Goal: Transaction & Acquisition: Purchase product/service

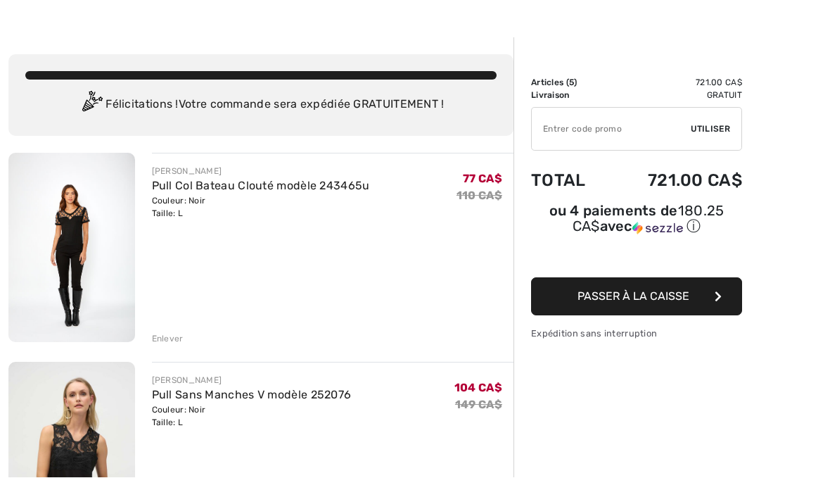
scroll to position [32, 0]
click at [182, 191] on link "Pull Col Bateau Clouté modèle 243465u" at bounding box center [261, 185] width 218 height 13
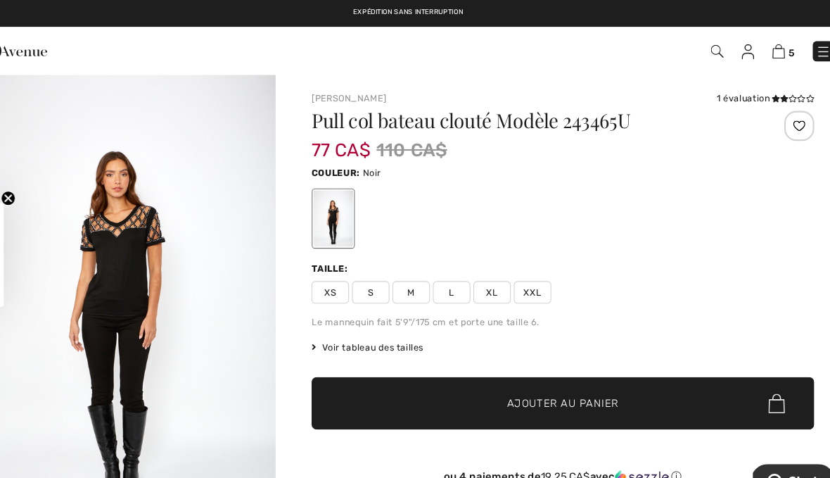
click at [757, 54] on img at bounding box center [763, 47] width 12 height 13
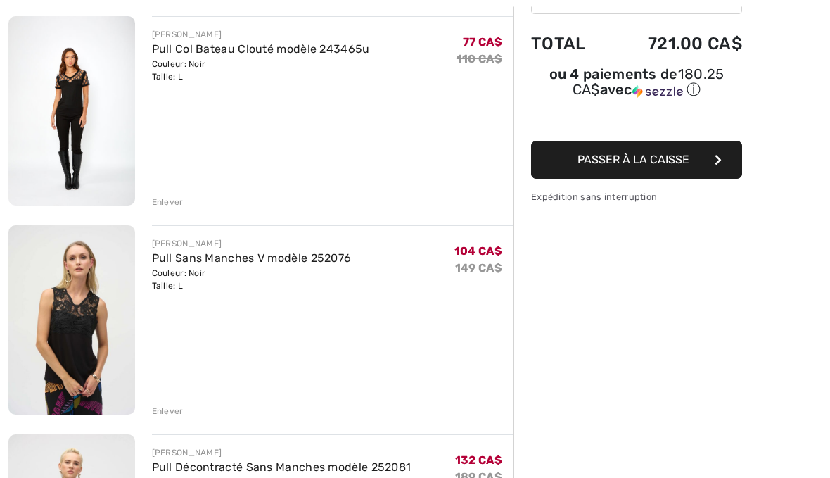
scroll to position [168, 0]
click at [94, 353] on img at bounding box center [71, 319] width 127 height 189
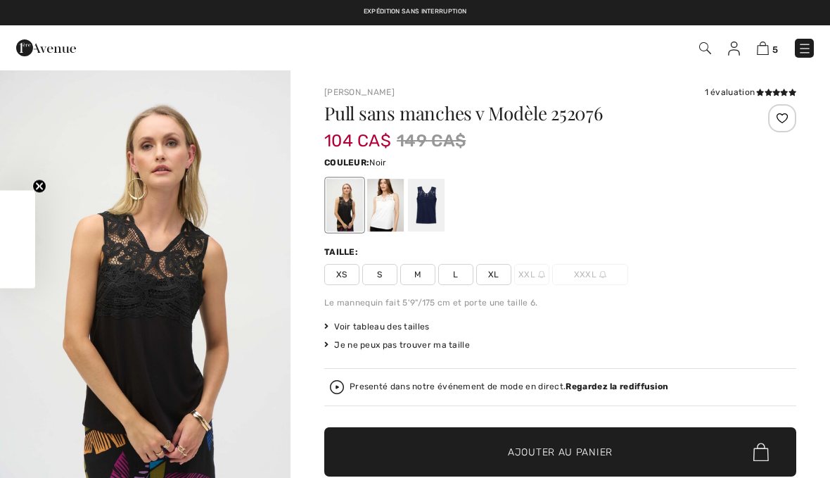
checkbox input "true"
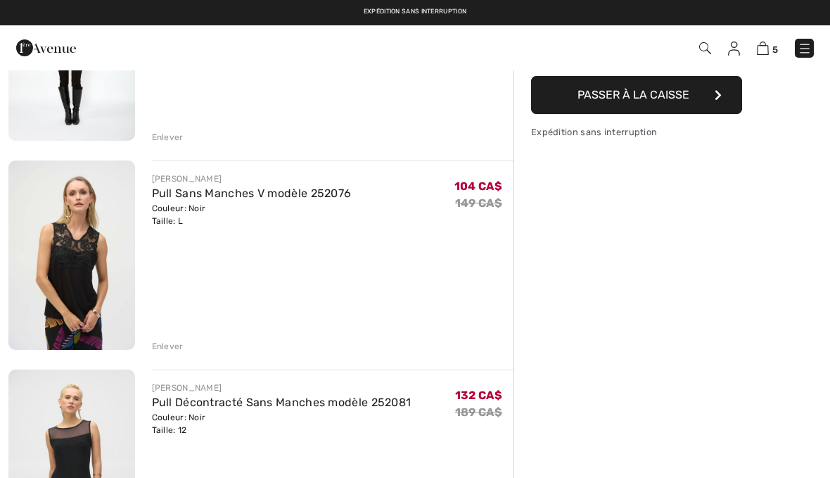
click at [174, 344] on div "Enlever" at bounding box center [168, 346] width 32 height 13
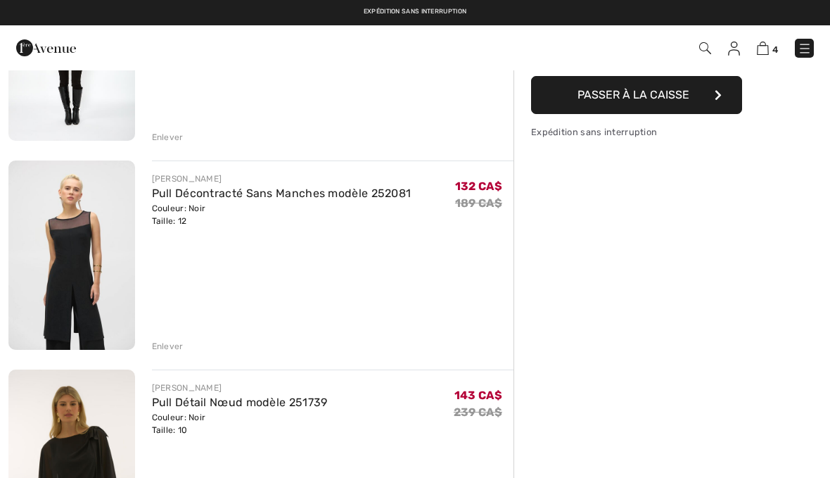
click at [86, 274] on img at bounding box center [71, 254] width 127 height 189
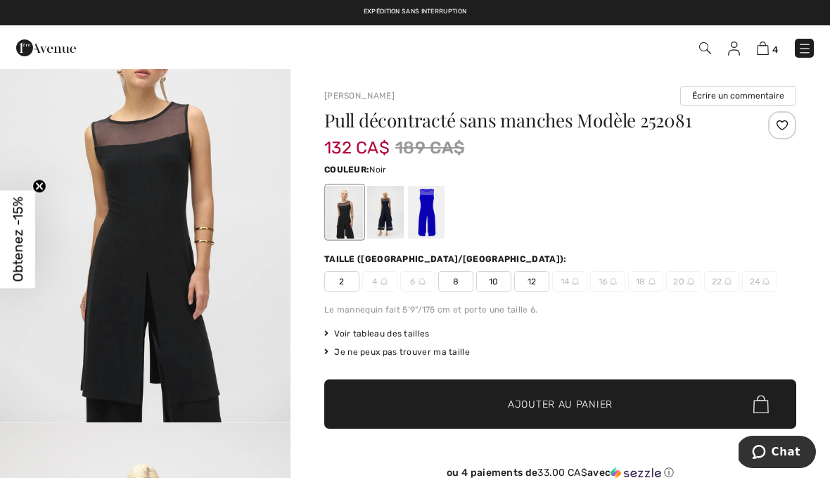
scroll to position [92, 0]
click at [383, 222] on div at bounding box center [385, 212] width 37 height 53
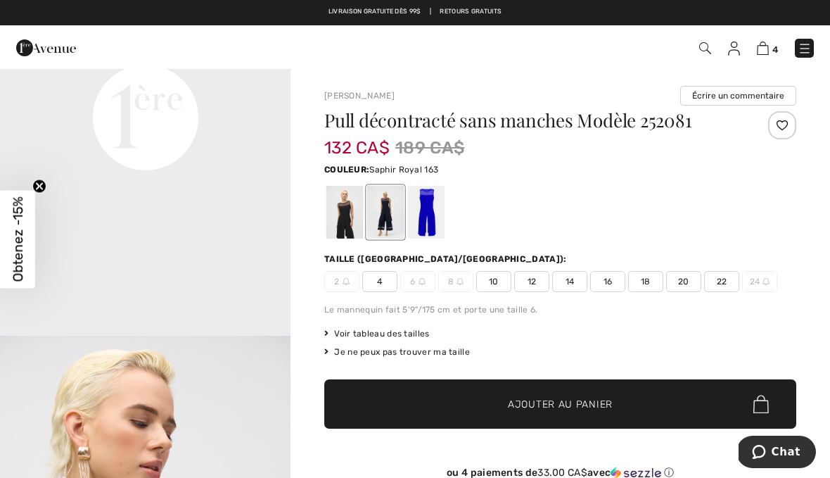
scroll to position [1042, 0]
click at [379, 218] on div at bounding box center [385, 212] width 37 height 53
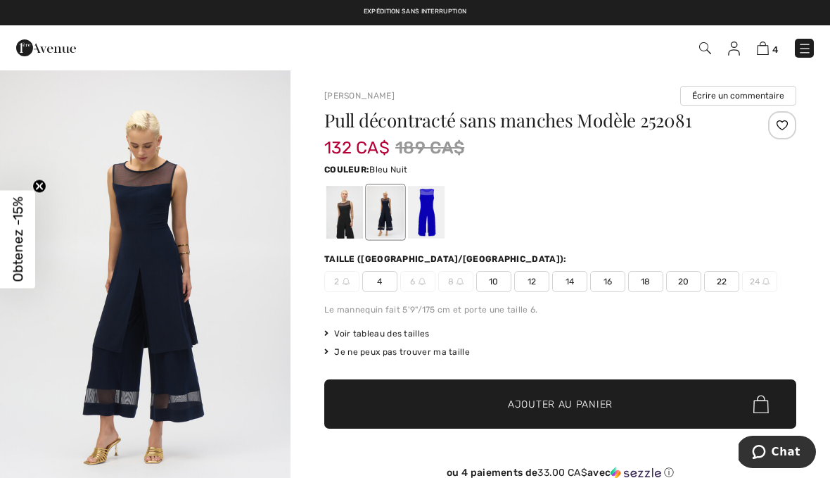
click at [344, 219] on div at bounding box center [344, 212] width 37 height 53
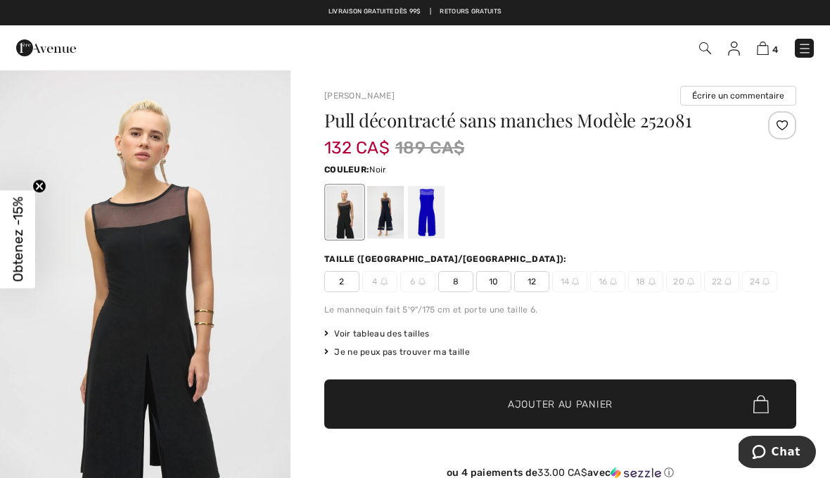
click at [389, 337] on span "Voir tableau des tailles" at bounding box center [376, 333] width 105 height 13
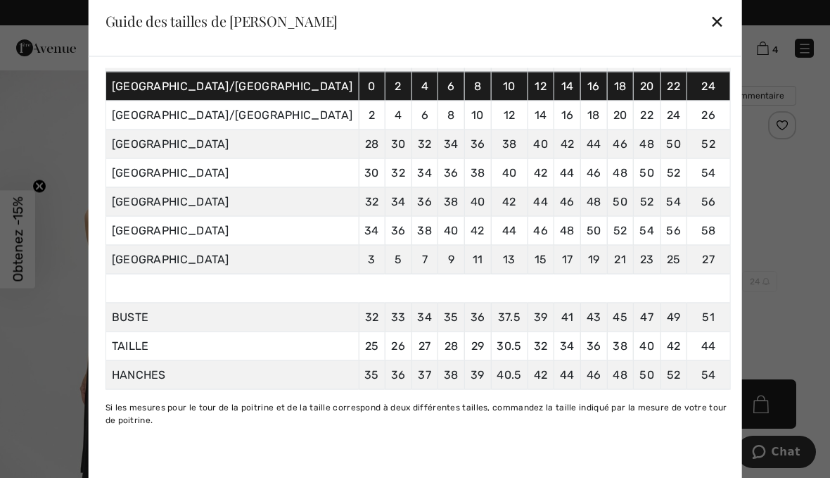
scroll to position [110, 0]
click at [710, 20] on div "✕" at bounding box center [717, 21] width 15 height 30
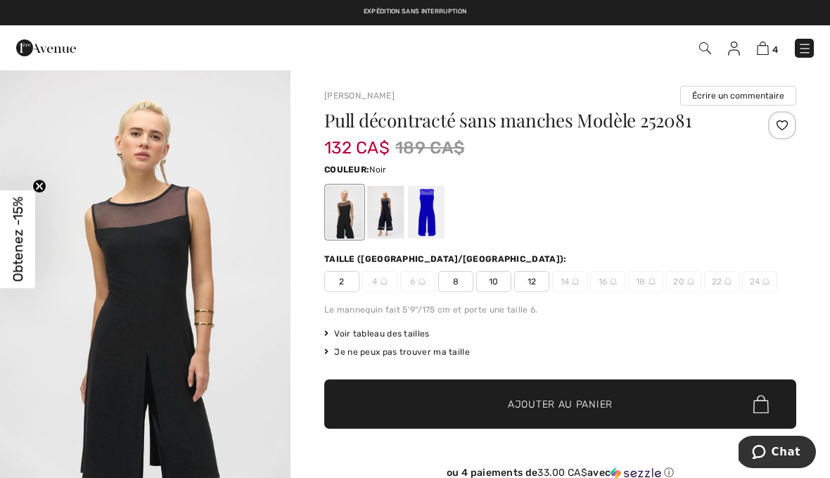
click at [762, 53] on img at bounding box center [763, 47] width 12 height 13
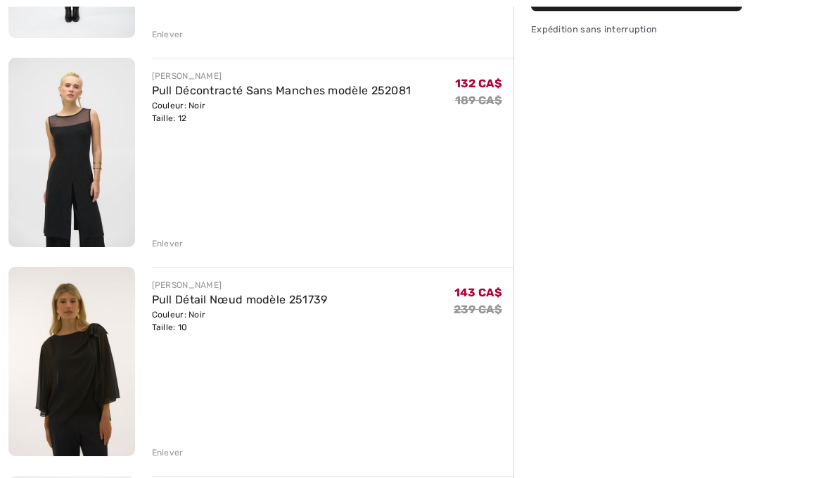
scroll to position [337, 0]
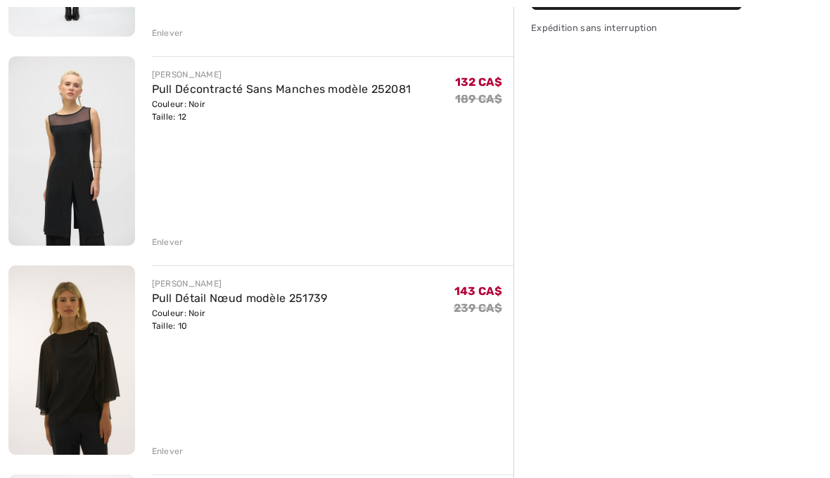
click at [91, 392] on img at bounding box center [71, 359] width 127 height 189
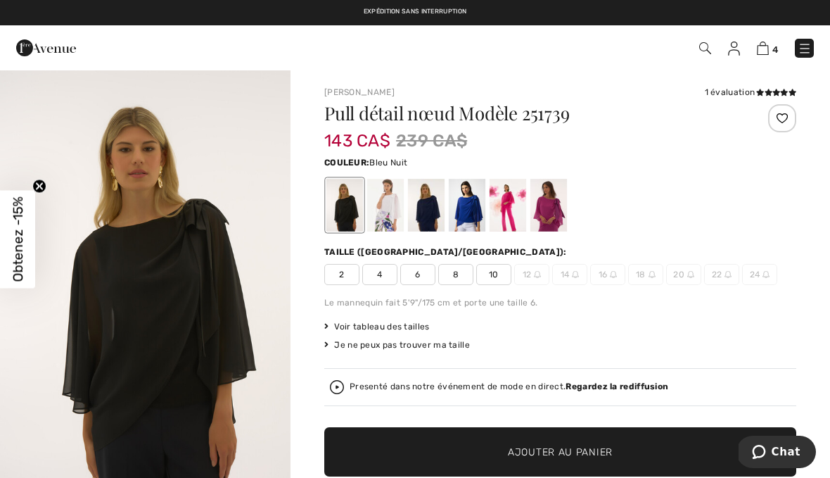
click at [428, 215] on div at bounding box center [426, 205] width 37 height 53
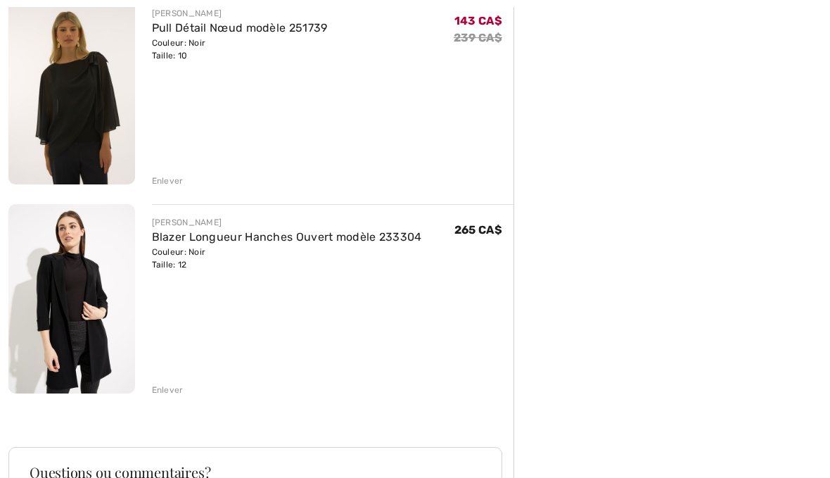
scroll to position [607, 0]
click at [174, 405] on div "[PERSON_NAME] Pull Col Bateau Clouté modèle 243465u Couleur: Noir Taille: L Ven…" at bounding box center [260, 179] width 505 height 1204
click at [175, 397] on div "[PERSON_NAME] Pull Col Bateau Clouté modèle 243465u Couleur: Noir Taille: L Ven…" at bounding box center [260, 179] width 505 height 1204
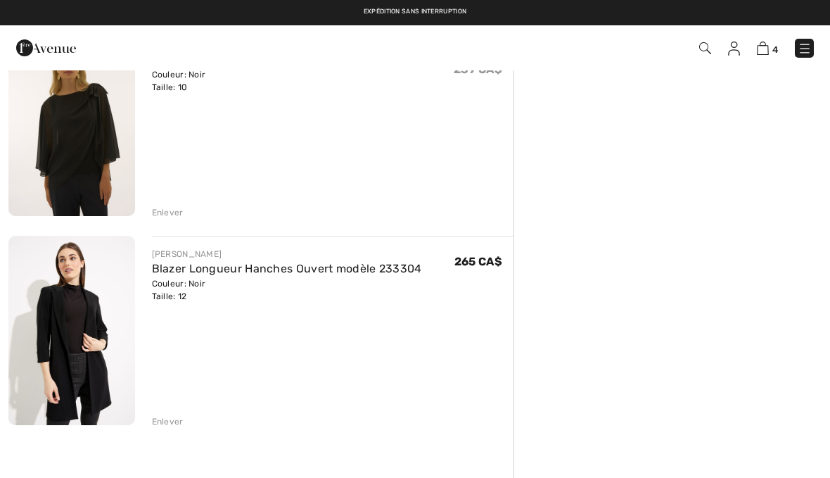
scroll to position [575, 0]
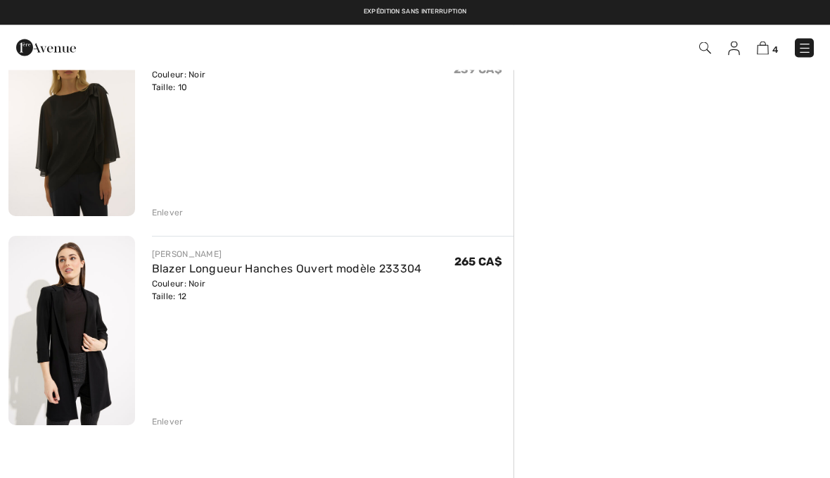
click at [172, 431] on div "[PERSON_NAME] Pull Col Bateau Clouté modèle 243465u Couleur: Noir Taille: L Ven…" at bounding box center [260, 212] width 505 height 1204
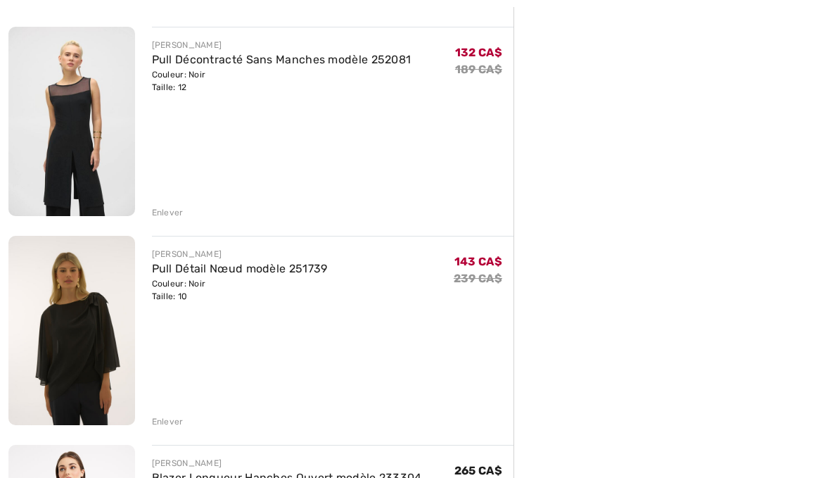
scroll to position [366, 0]
